Goal: Task Accomplishment & Management: Use online tool/utility

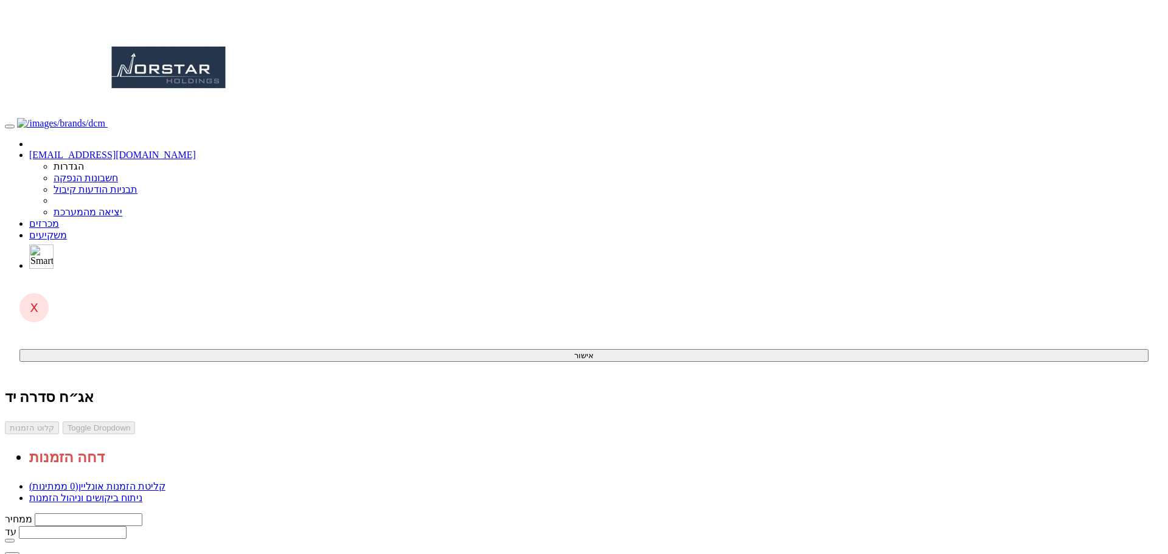
click at [833, 465] on body "yifath@dcm.co.il הגדרות חשבונות הנפקה תבניות הודעות קיבול" at bounding box center [584, 383] width 1158 height 756
click at [59, 218] on link "מכרזים" at bounding box center [44, 223] width 30 height 10
